Goal: Navigation & Orientation: Find specific page/section

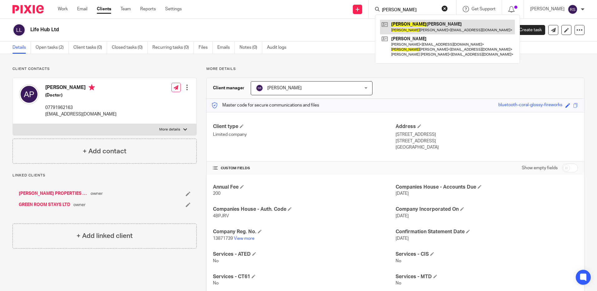
type input "valerie"
click at [419, 30] on link at bounding box center [447, 27] width 135 height 14
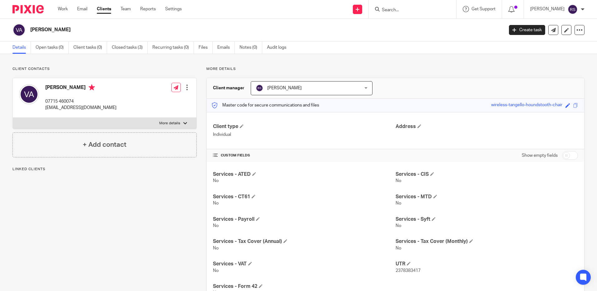
click at [196, 47] on ul "Details Open tasks (0) Client tasks (0) Closed tasks (3) Recurring tasks (0) Fi…" at bounding box center [153, 48] width 283 height 12
click at [203, 48] on link "Files" at bounding box center [206, 48] width 14 height 12
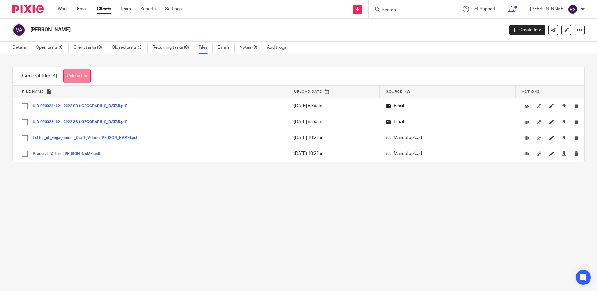
click at [67, 72] on button "Upload file" at bounding box center [76, 76] width 27 height 14
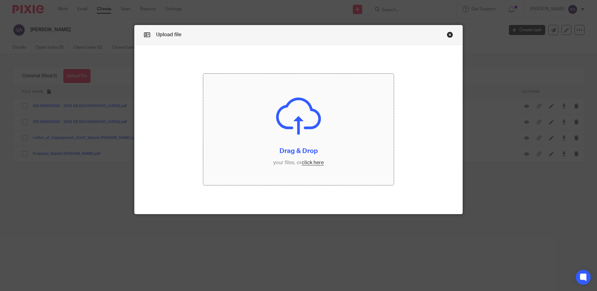
click at [313, 162] on input "file" at bounding box center [298, 130] width 191 height 112
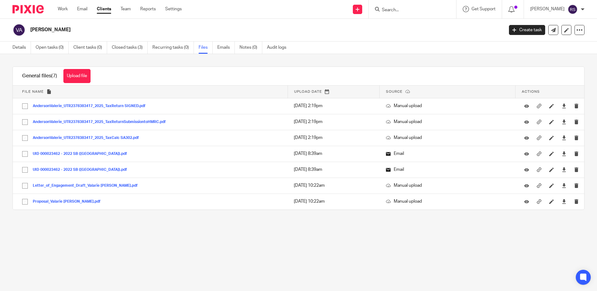
click at [401, 8] on input "Search" at bounding box center [410, 10] width 56 height 6
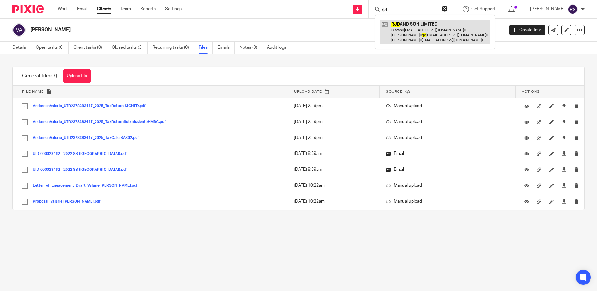
type input "rjd"
click at [419, 33] on link at bounding box center [435, 32] width 110 height 25
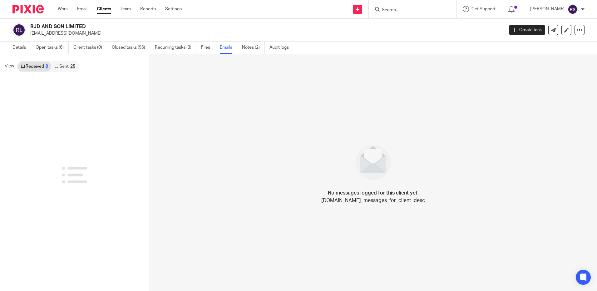
click at [64, 66] on link "Sent 25" at bounding box center [64, 67] width 27 height 10
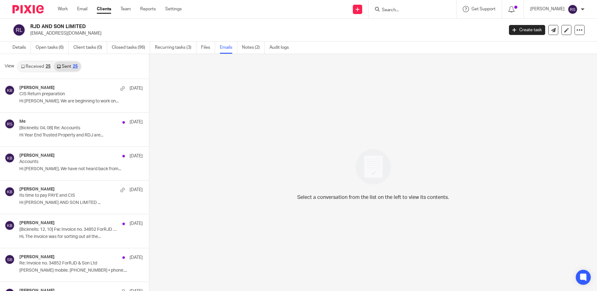
click at [403, 11] on input "Search" at bounding box center [410, 10] width 56 height 6
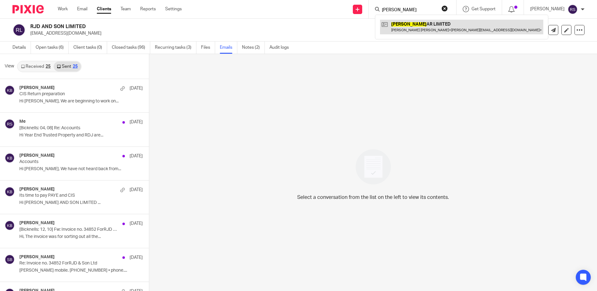
type input "celest"
click at [404, 32] on link at bounding box center [461, 27] width 163 height 14
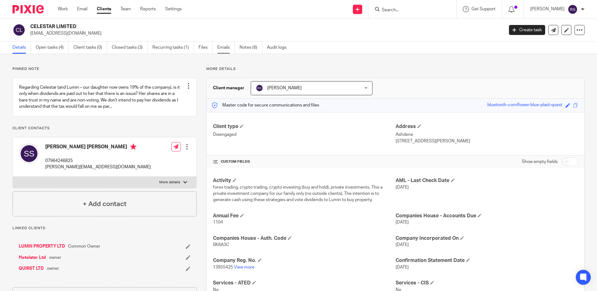
click at [226, 48] on link "Emails" at bounding box center [225, 48] width 17 height 12
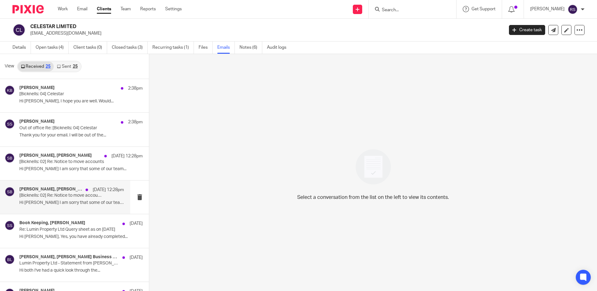
click at [52, 191] on h4 "Steve Bicknell, Sheila Smith" at bounding box center [50, 189] width 63 height 5
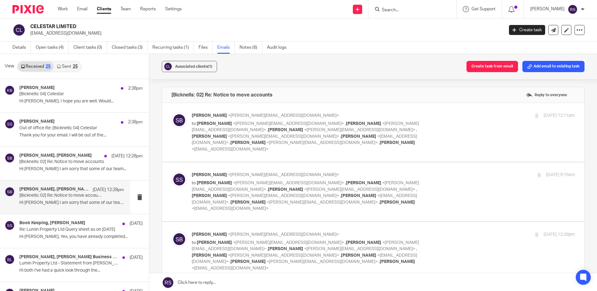
click at [349, 127] on p "to Sheila Smith <sheila@luminproperty.co.uk> , Kate Bicknell <kate@bicknells.ne…" at bounding box center [320, 137] width 256 height 32
checkbox input "true"
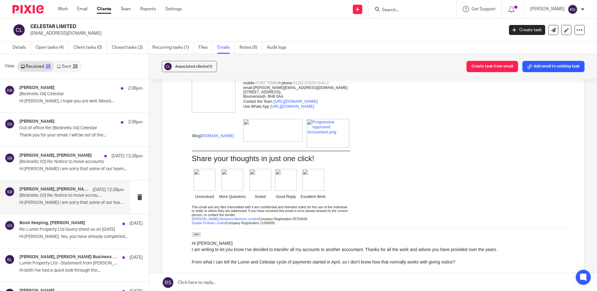
scroll to position [219, 0]
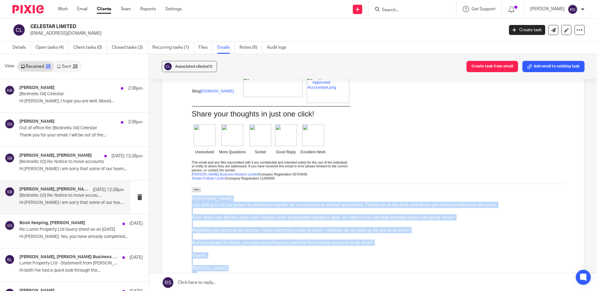
drag, startPoint x: 223, startPoint y: 282, endPoint x: 182, endPoint y: 199, distance: 92.2
click html "Hi Sheila We are sorry you are leaving, are you able to share with us the reaso…"
copy div "Hi Steve I am writing to let you know I've decided to transfer all my accounts …"
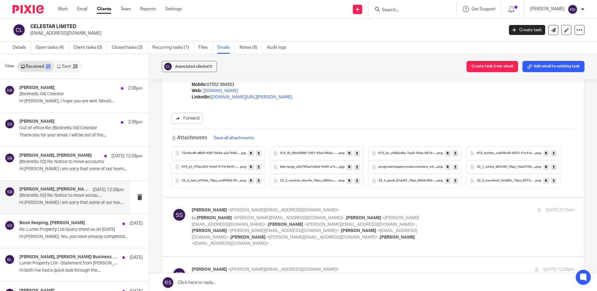
scroll to position [469, 0]
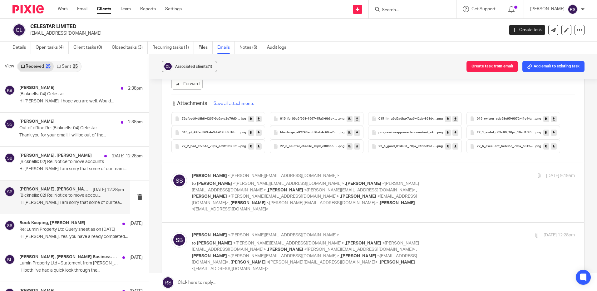
click at [476, 176] on div "Sheila Smith <sheila@luminproperty.co.uk> to Steve Bicknell <steve@bicknells.ne…" at bounding box center [383, 193] width 383 height 40
checkbox input "true"
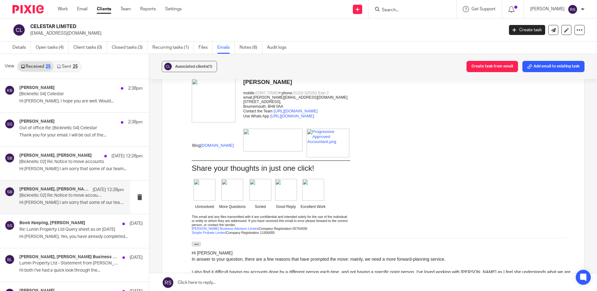
scroll to position [1062, 0]
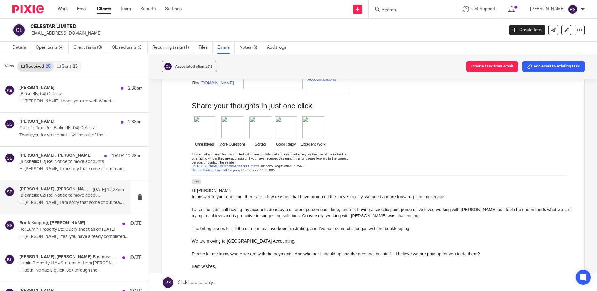
click at [499, 225] on div at bounding box center [383, 222] width 383 height 6
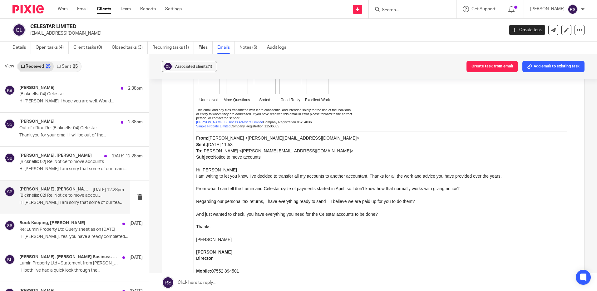
scroll to position [1531, 0]
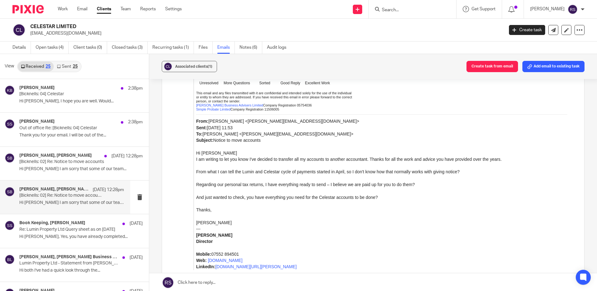
click at [386, 8] on input "Search" at bounding box center [410, 10] width 56 height 6
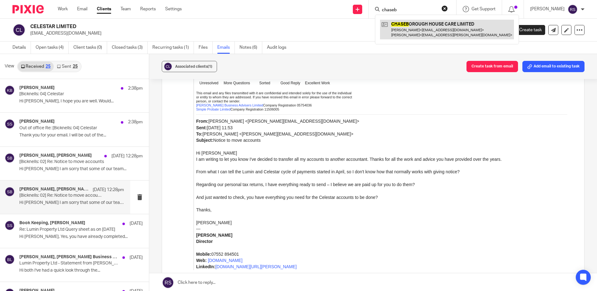
type input "chaseb"
click at [419, 31] on link at bounding box center [447, 29] width 134 height 19
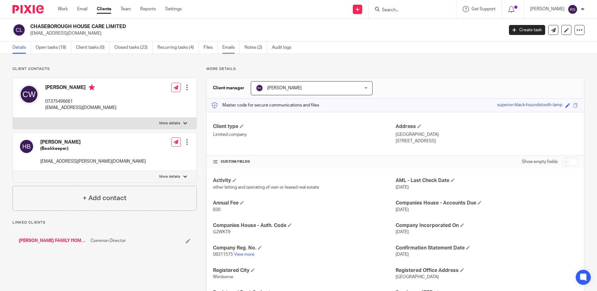
click at [230, 48] on link "Emails" at bounding box center [230, 48] width 17 height 12
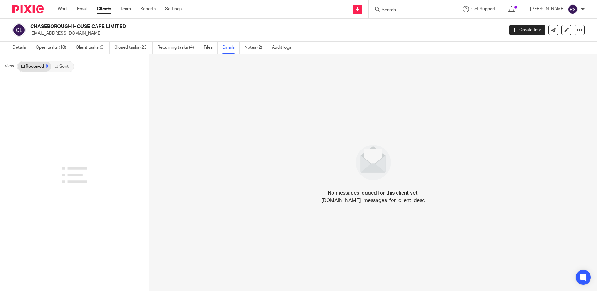
click at [67, 66] on link "Sent" at bounding box center [62, 67] width 22 height 10
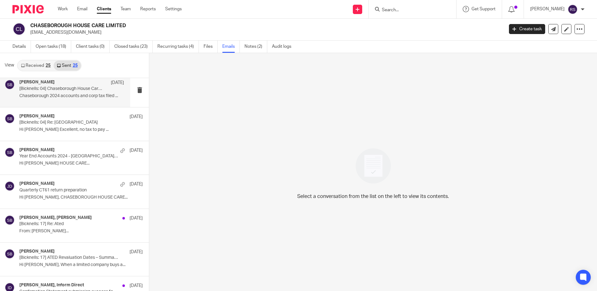
scroll to position [219, 0]
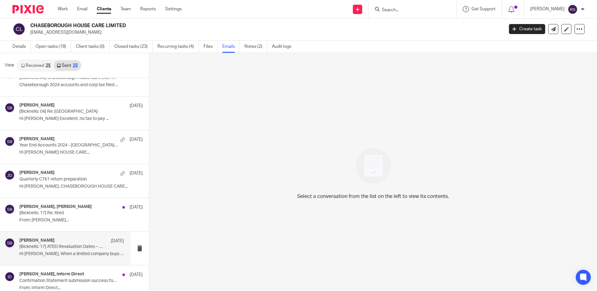
click at [56, 247] on p "[Bicknells: 17] ATED Revaluation Dates – Summary for Company Property Purchase" at bounding box center [61, 246] width 84 height 5
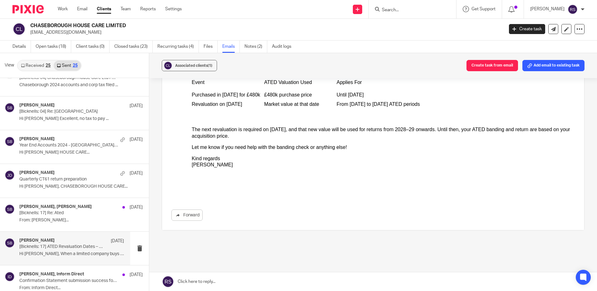
scroll to position [187, 0]
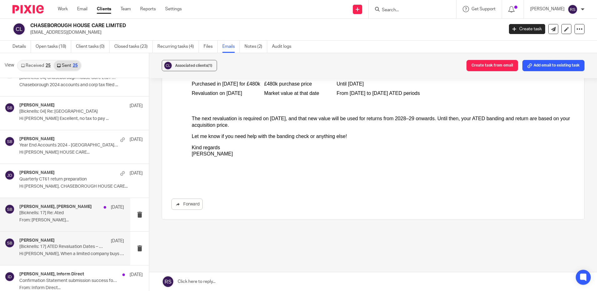
click at [44, 215] on p "[Bicknells: 17] Re: Ated" at bounding box center [61, 213] width 84 height 5
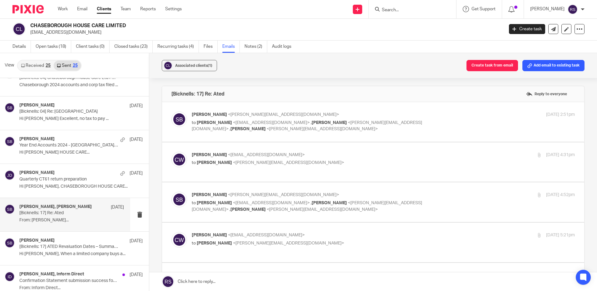
scroll to position [0, 0]
click at [348, 112] on p "Steve Bicknell <steve@bicknells.net>" at bounding box center [320, 115] width 256 height 7
checkbox input "true"
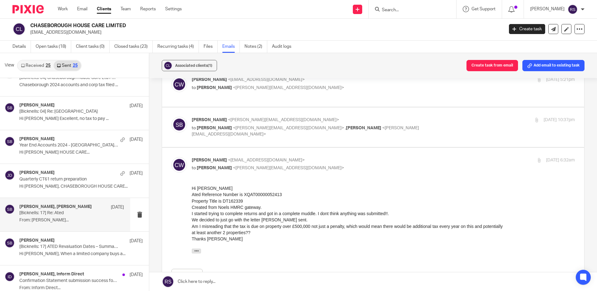
scroll to position [344, 0]
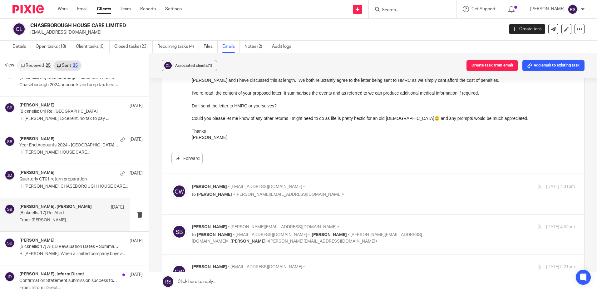
click at [333, 196] on p "to Steve Bicknell <steve@bicknells.net>" at bounding box center [320, 195] width 256 height 7
checkbox input "true"
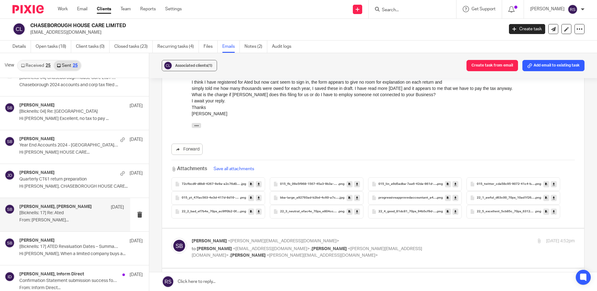
scroll to position [562, 0]
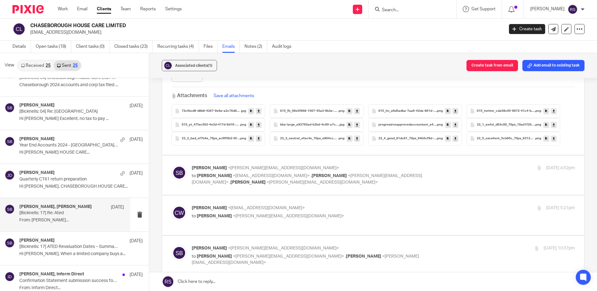
click at [337, 177] on span "<rachel@bicknells.net>" at bounding box center [307, 179] width 231 height 11
checkbox input "true"
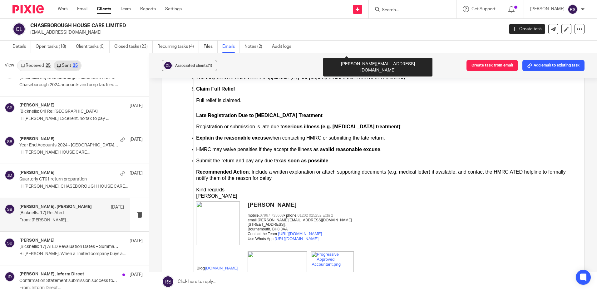
scroll to position [1031, 0]
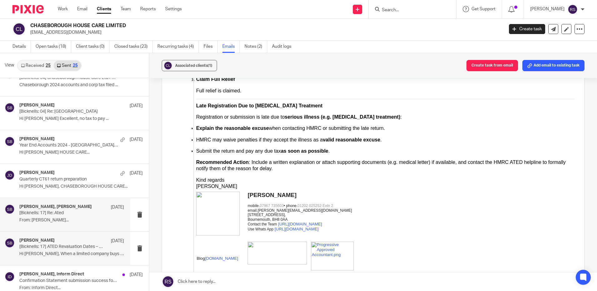
click at [60, 248] on p "[Bicknells: 17] ATED Revaluation Dates – Summary for Company Property Purchase" at bounding box center [61, 246] width 84 height 5
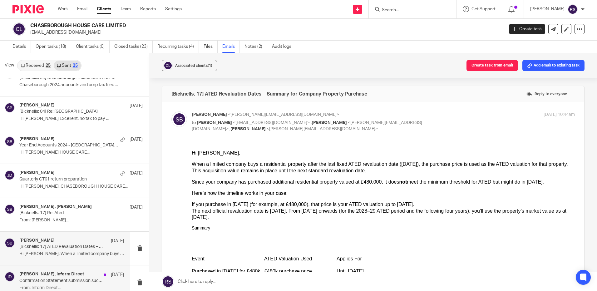
scroll to position [312, 0]
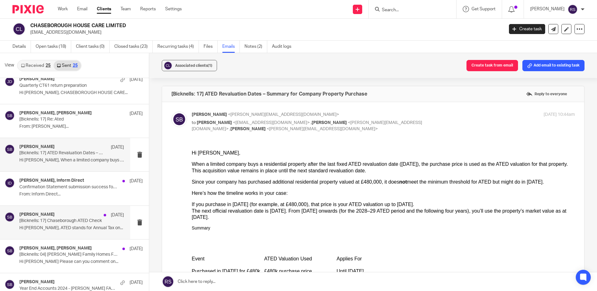
click at [62, 227] on p "Hi Christine, ATED stands for Annual Tax on..." at bounding box center [71, 228] width 105 height 5
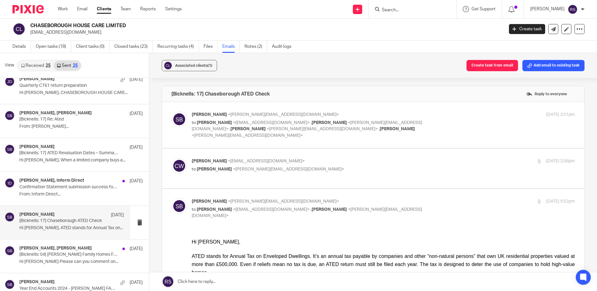
scroll to position [0, 0]
click at [271, 115] on p "Steve Bicknell <steve@bicknells.net>" at bounding box center [320, 115] width 256 height 7
checkbox input "true"
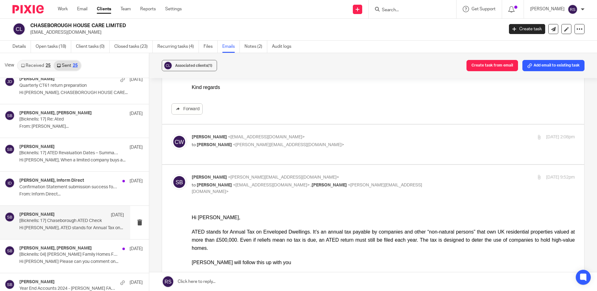
scroll to position [125, 0]
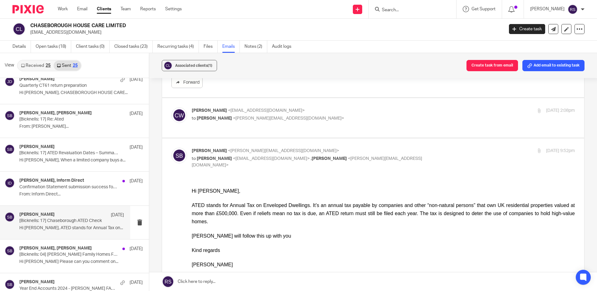
click at [273, 108] on span "<56watsons@gmail.com>" at bounding box center [266, 110] width 77 height 4
checkbox input "true"
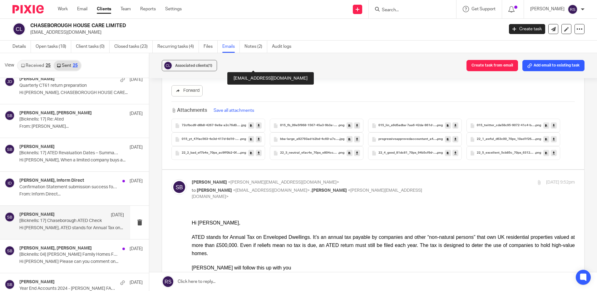
scroll to position [219, 0]
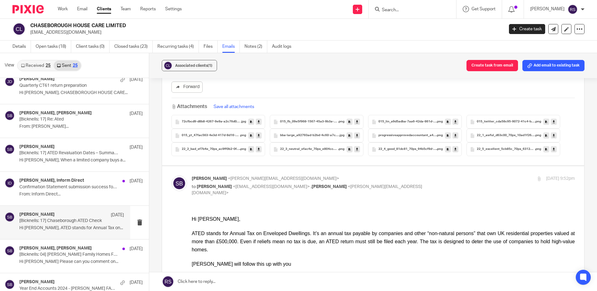
click at [395, 9] on input "Search" at bounding box center [410, 10] width 56 height 6
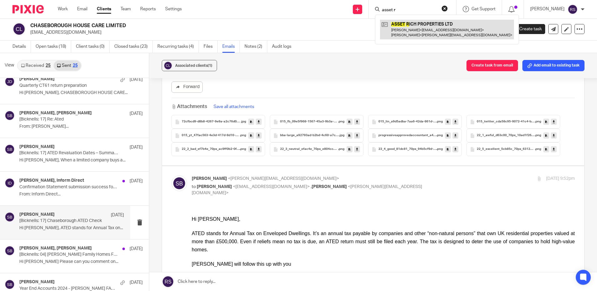
type input "asset r"
click at [430, 30] on link at bounding box center [447, 29] width 134 height 19
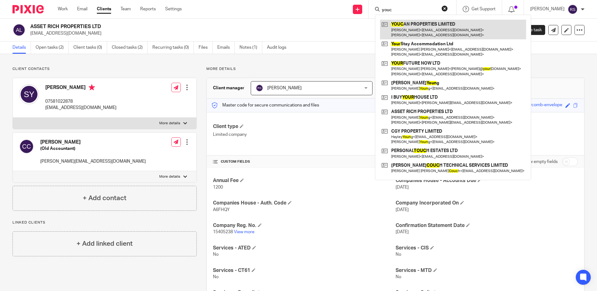
click at [412, 27] on link at bounding box center [453, 29] width 146 height 19
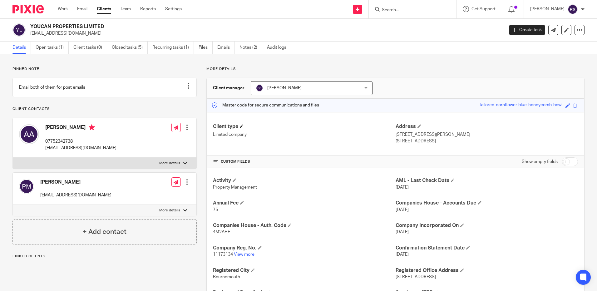
click at [244, 127] on h4 "Client type" at bounding box center [304, 126] width 182 height 7
click at [243, 127] on span at bounding box center [242, 126] width 4 height 4
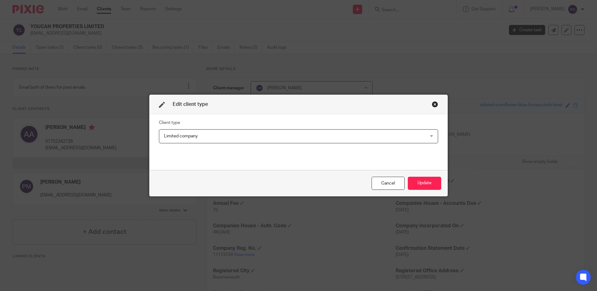
click at [397, 142] on div "Limited company Limited company" at bounding box center [298, 136] width 279 height 14
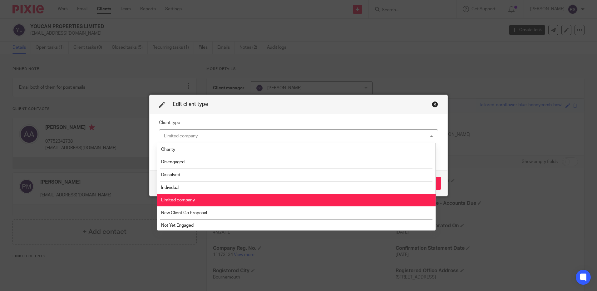
click at [397, 138] on div "Limited company Limited company" at bounding box center [298, 136] width 279 height 14
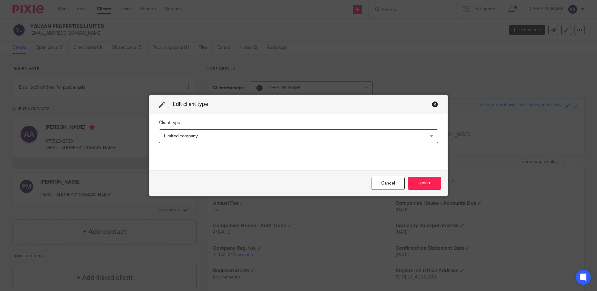
click at [397, 138] on div "Limited company Limited company" at bounding box center [298, 136] width 279 height 14
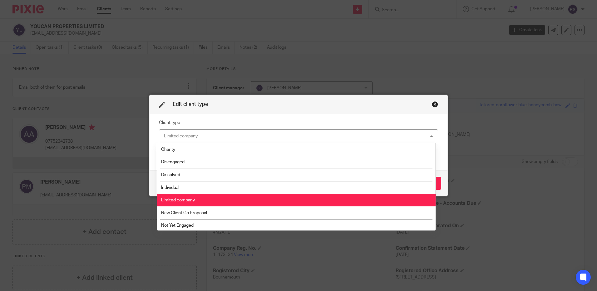
click at [397, 138] on div "Limited company Limited company" at bounding box center [298, 136] width 279 height 14
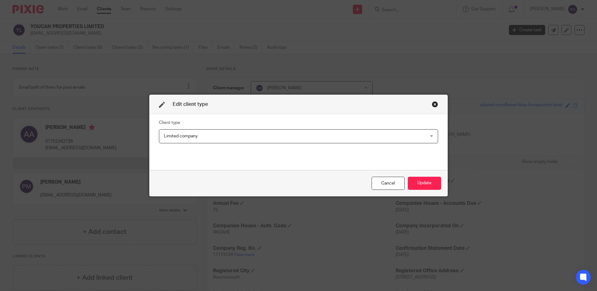
click at [433, 107] on div "Close this dialog window" at bounding box center [435, 104] width 6 height 6
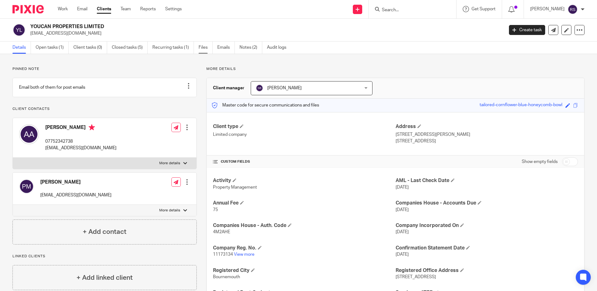
click at [205, 50] on link "Files" at bounding box center [206, 48] width 14 height 12
